Goal: Find specific page/section: Find specific page/section

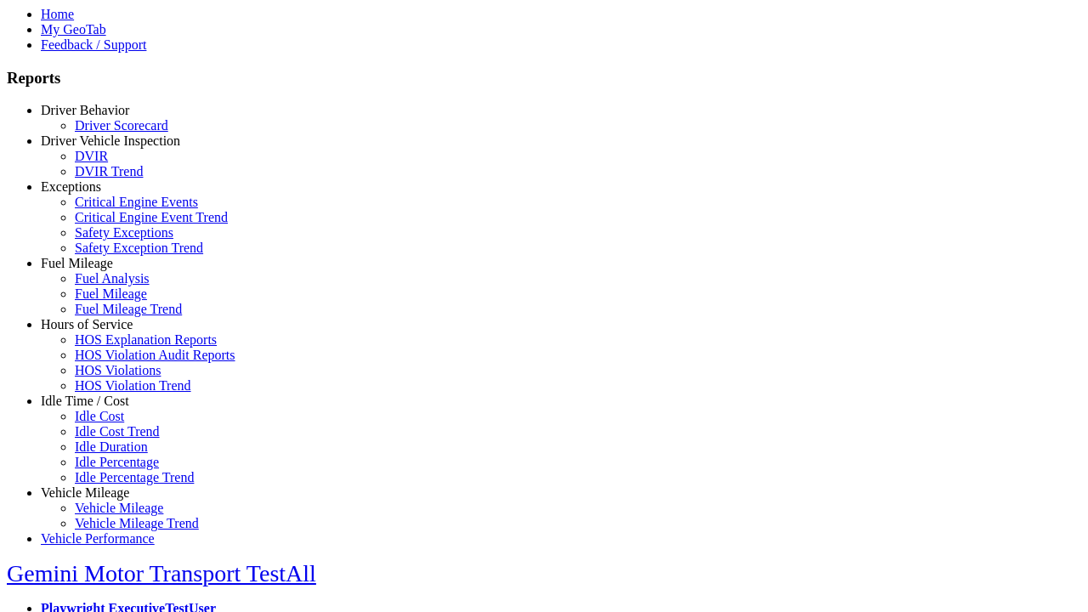
click at [98, 194] on link "Exceptions" at bounding box center [71, 186] width 60 height 14
click at [111, 224] on link "Critical Engine Event Trend" at bounding box center [151, 217] width 153 height 14
select select "**********"
type input "**********"
